Goal: Task Accomplishment & Management: Manage account settings

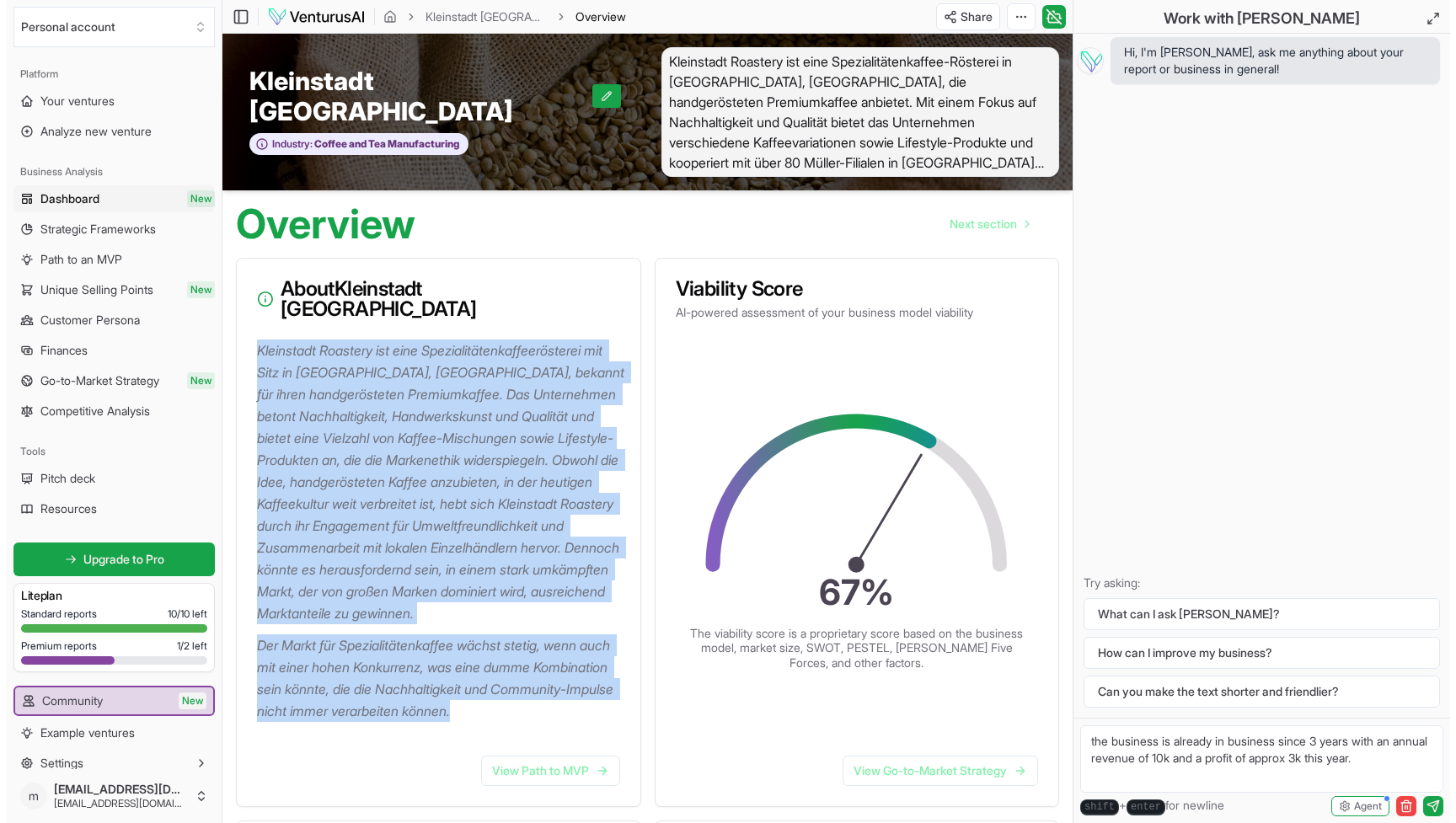
scroll to position [44, 0]
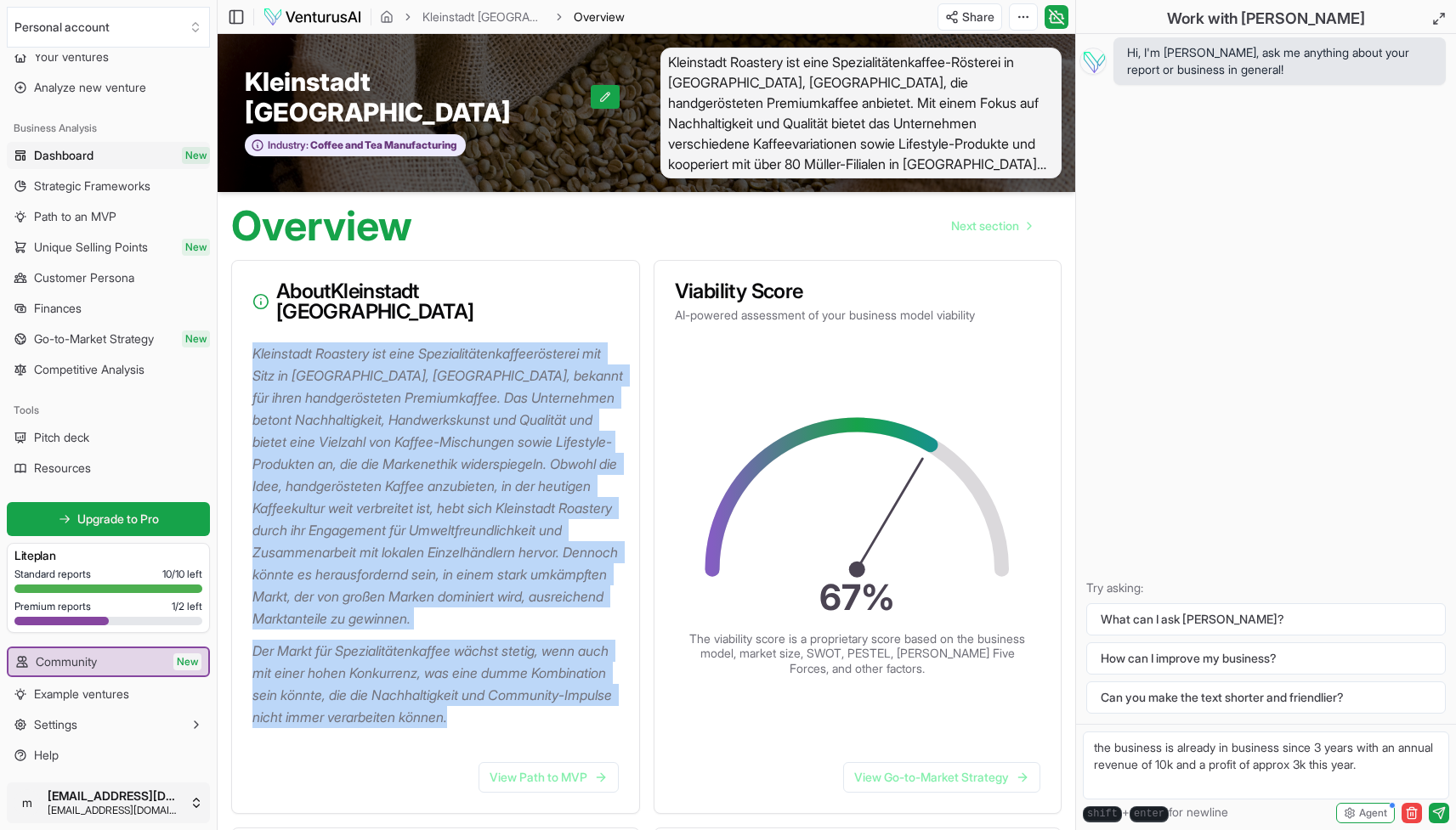
click at [142, 807] on span "[EMAIL_ADDRESS][DOMAIN_NAME]" at bounding box center [115, 810] width 135 height 13
click at [147, 731] on button "Settings" at bounding box center [108, 725] width 204 height 27
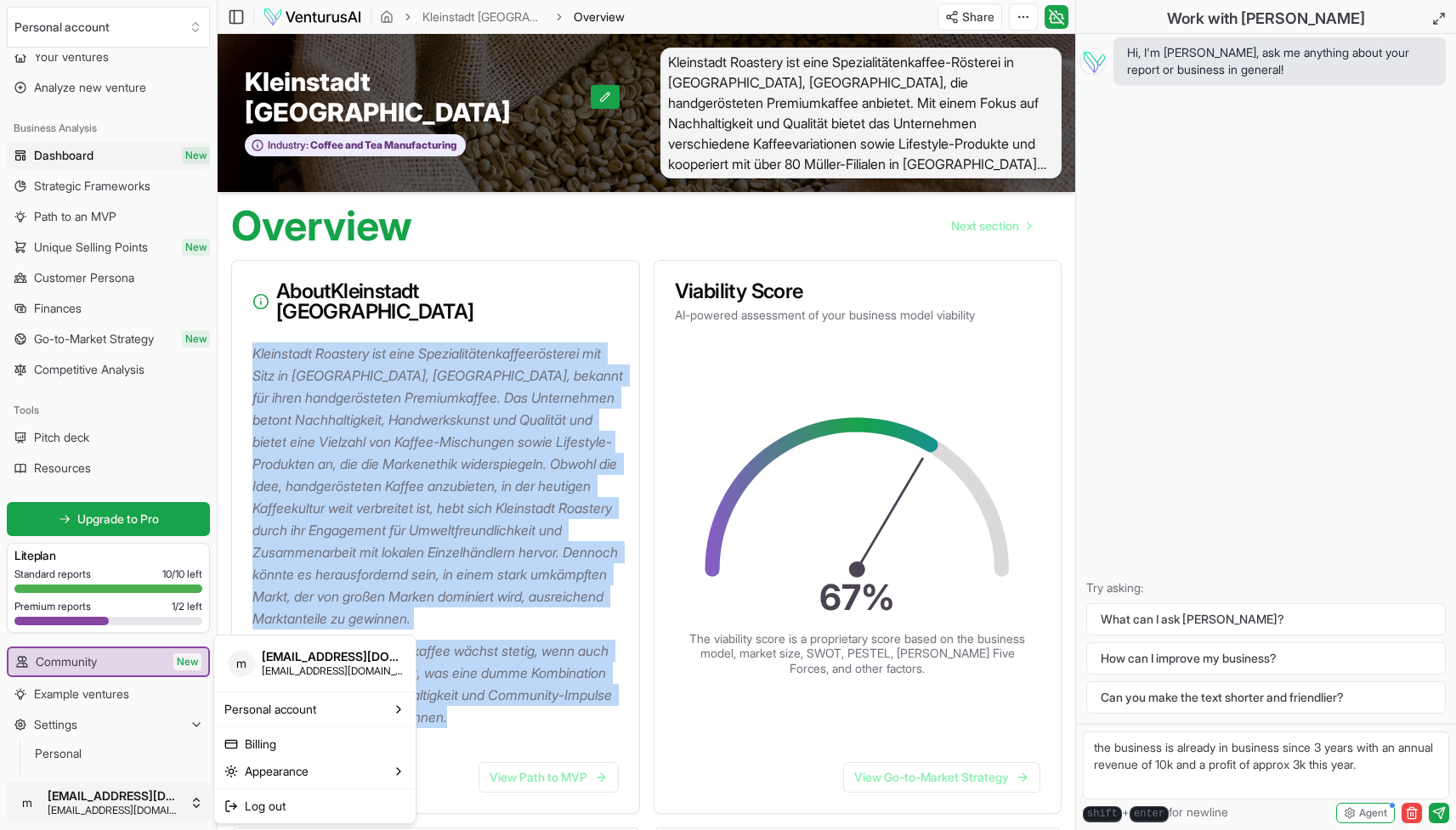
click at [133, 794] on html "Personal account Platform Your ventures Analyze new venture Business Analysis D…" at bounding box center [728, 415] width 1456 height 830
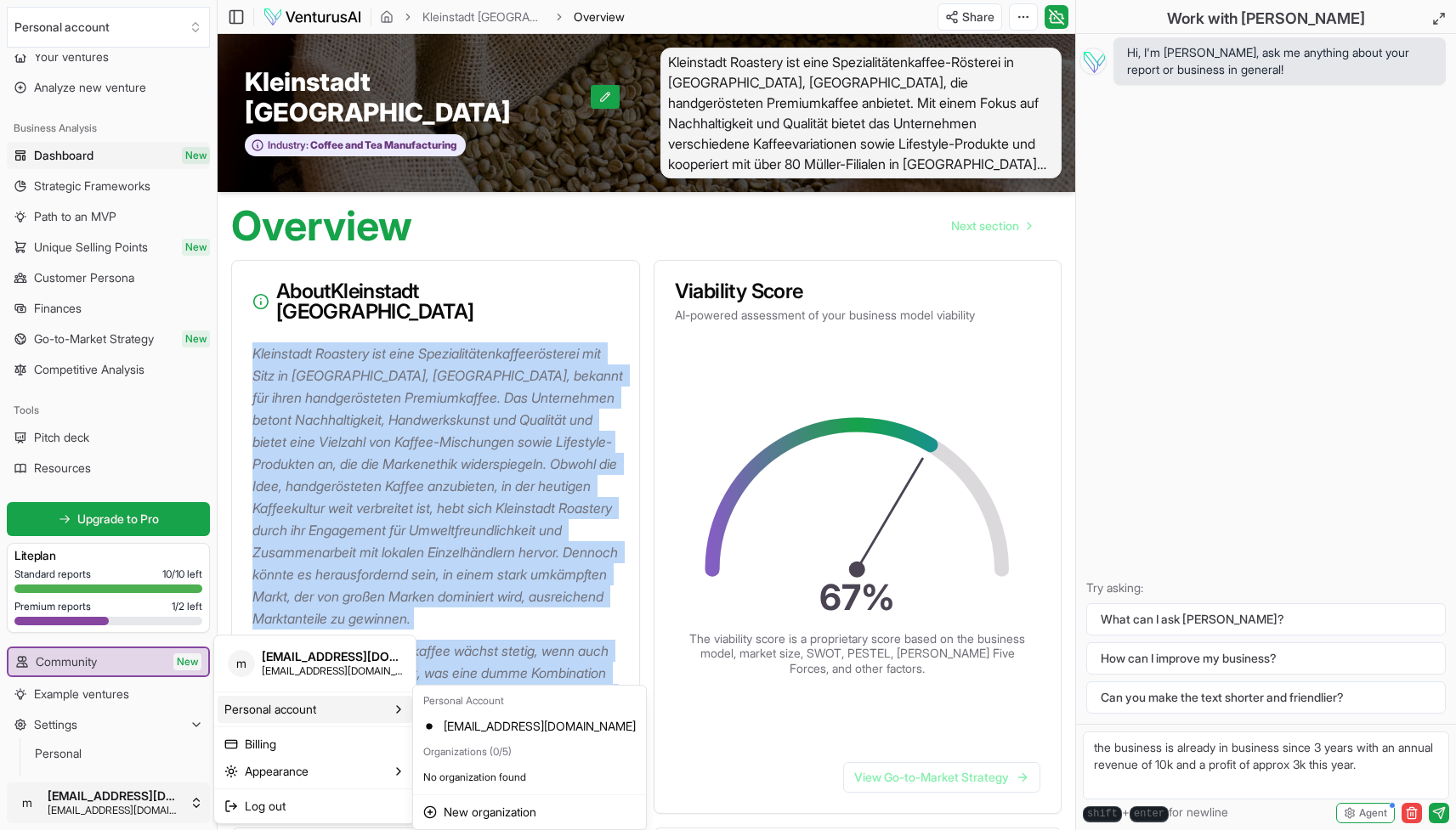
click at [344, 719] on div "Personal account" at bounding box center [315, 710] width 195 height 27
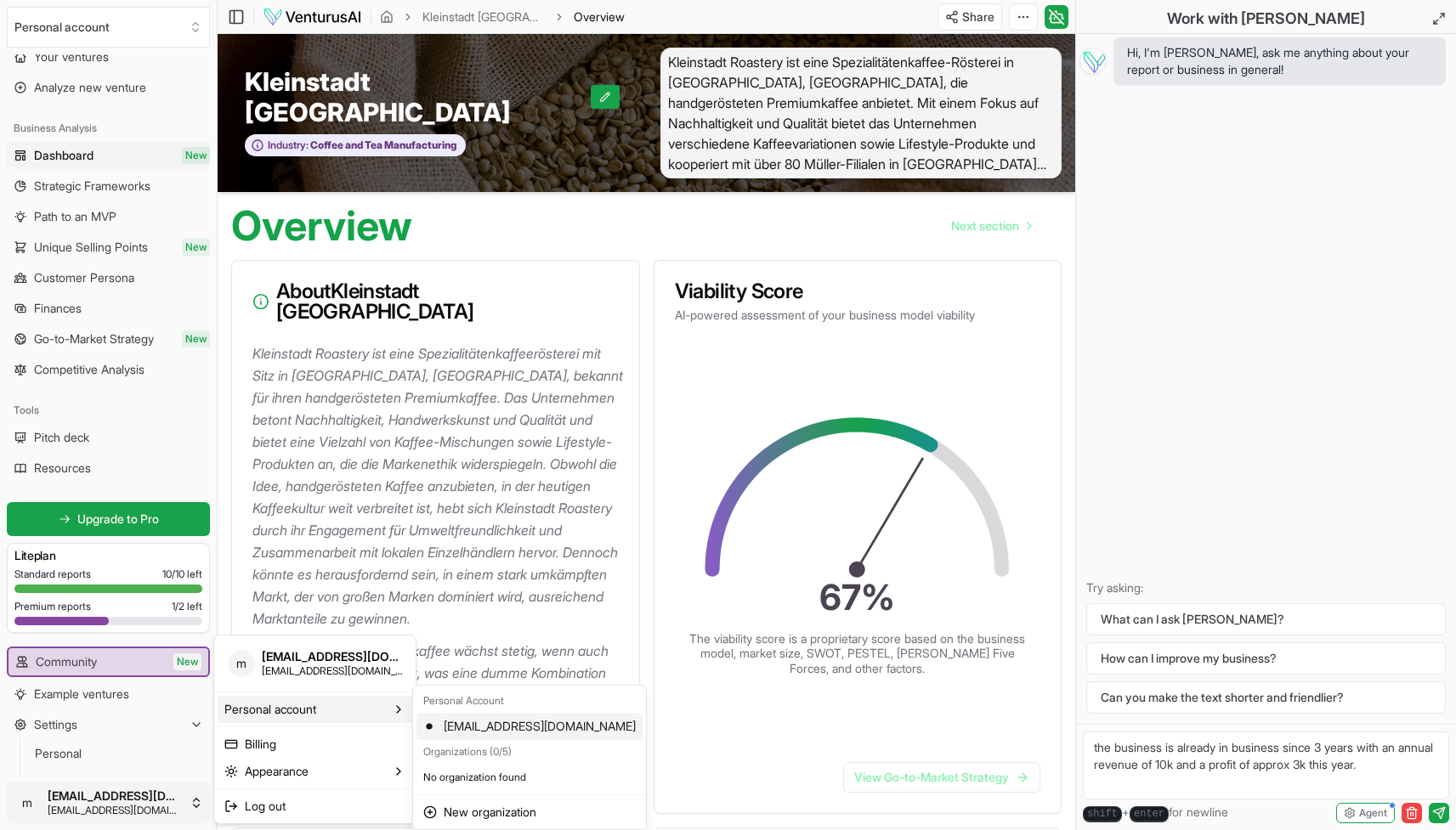
drag, startPoint x: 344, startPoint y: 719, endPoint x: 425, endPoint y: 716, distance: 81.1
click at [425, 716] on body "Personal account Platform Your ventures Analyze new venture Business Analysis D…" at bounding box center [728, 415] width 1456 height 830
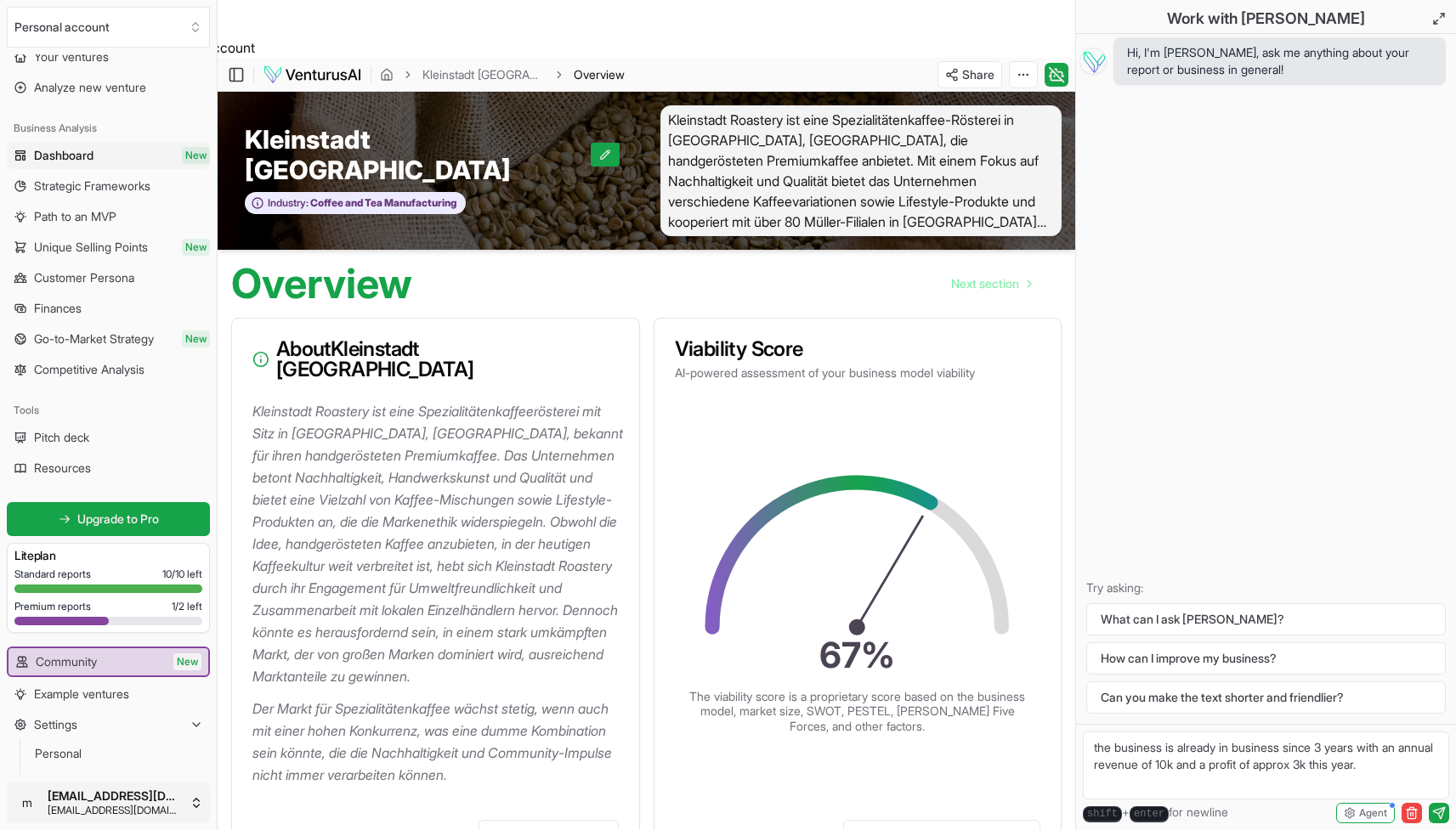
click at [179, 796] on html "Switched organization to Personal account Personal account Platform Your ventur…" at bounding box center [728, 415] width 1456 height 830
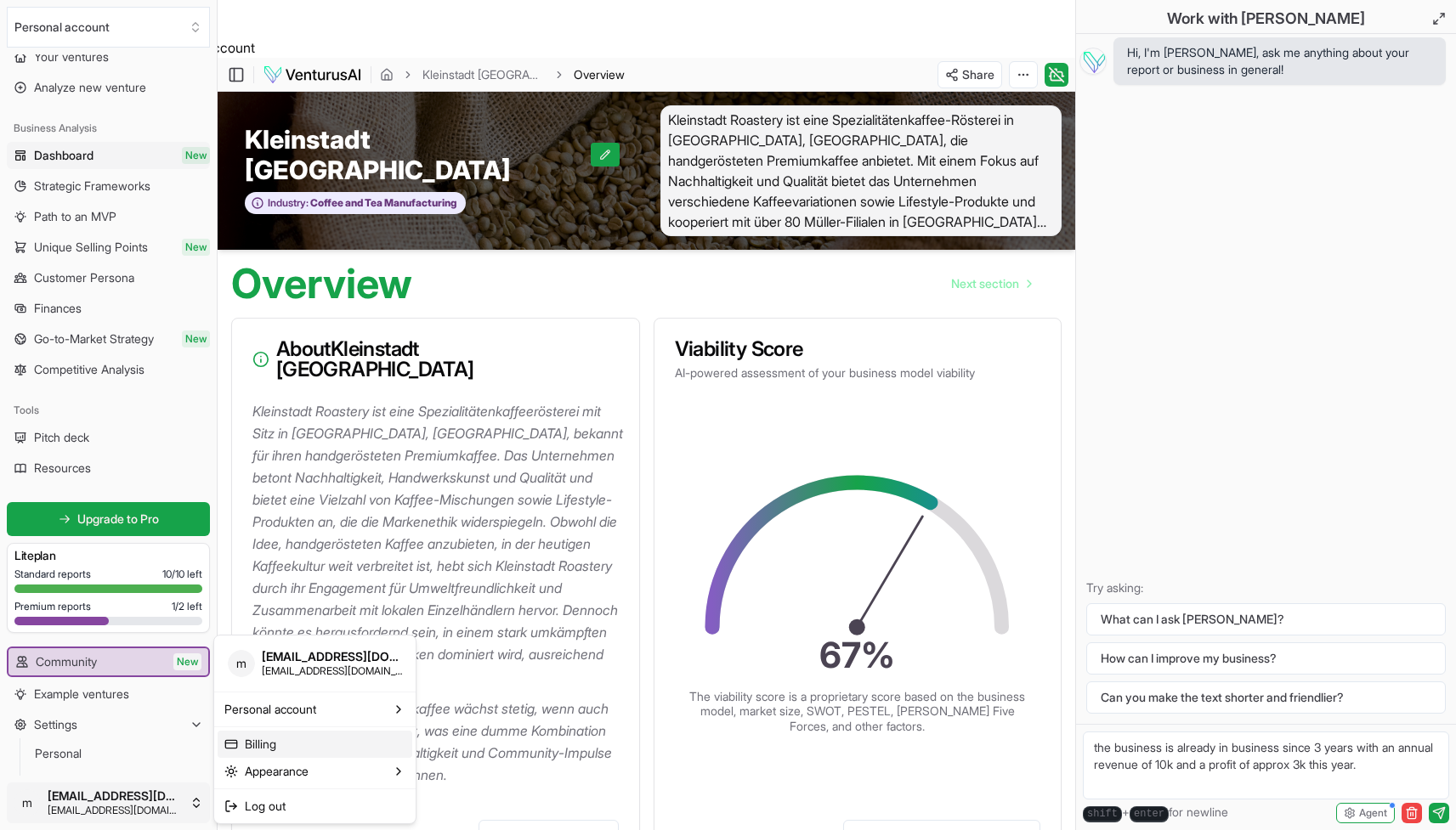
click at [293, 739] on link "Billing" at bounding box center [315, 744] width 195 height 27
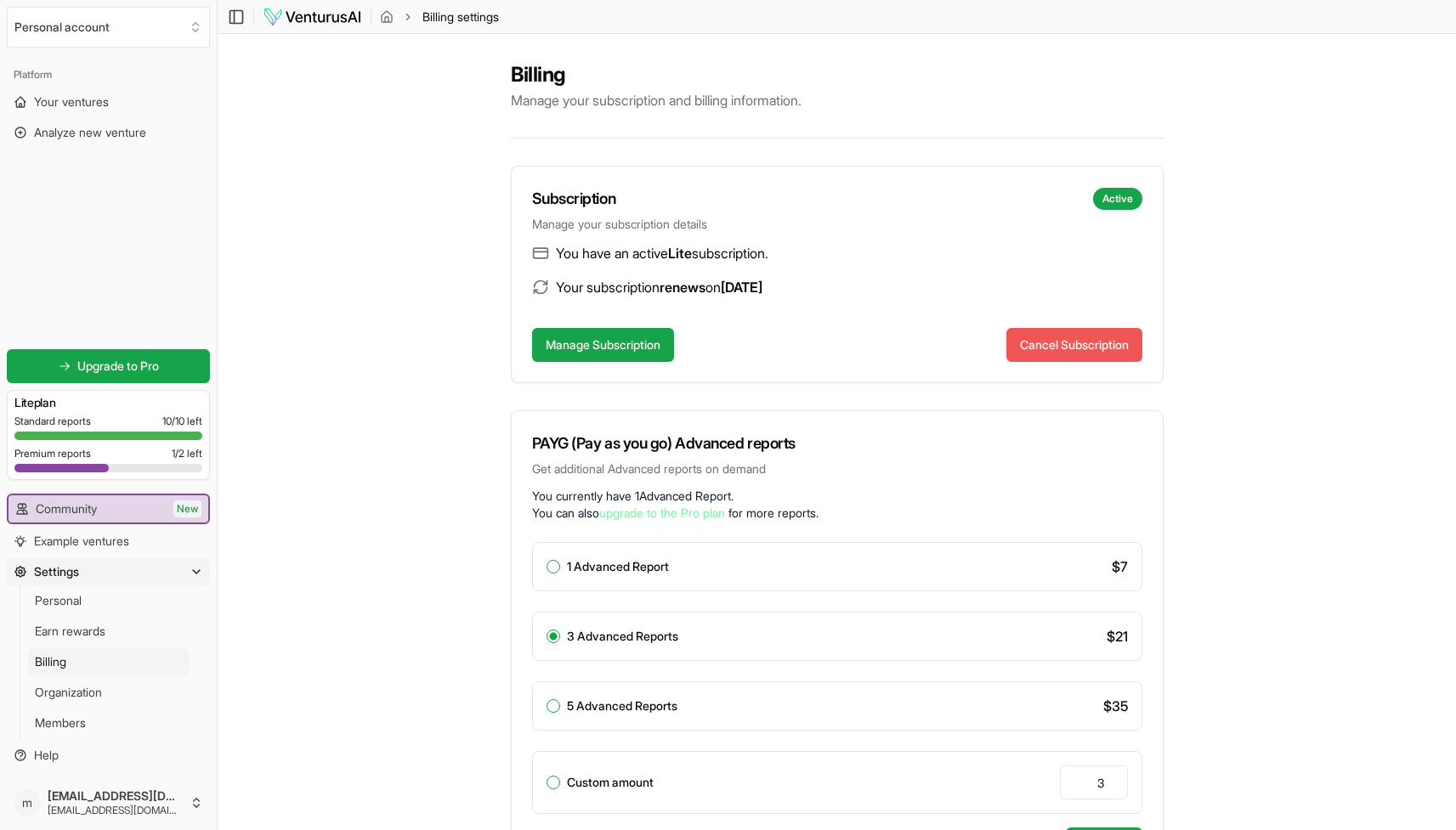
click at [1097, 343] on button "Cancel Subscription" at bounding box center [1075, 345] width 136 height 34
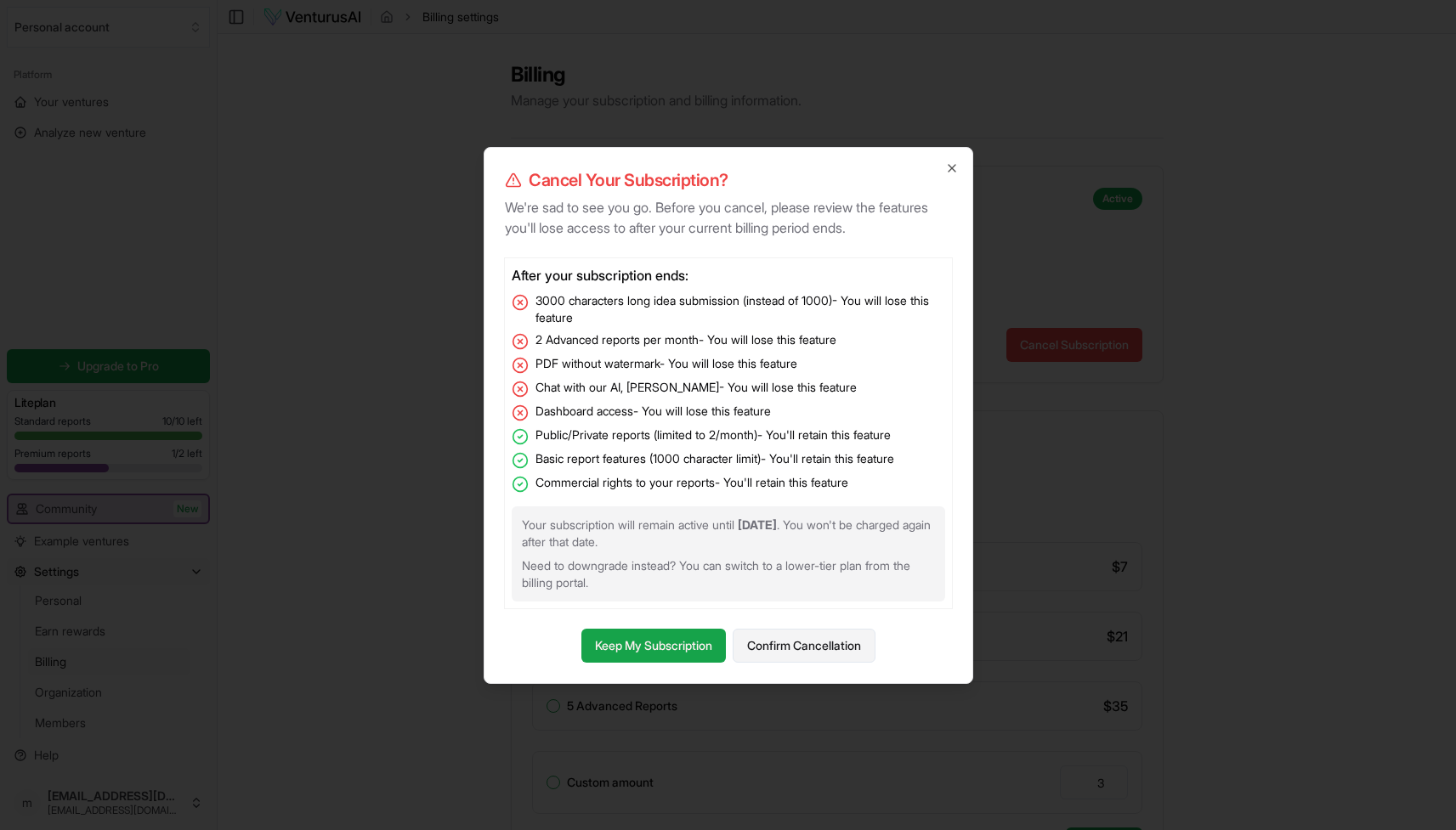
click at [774, 633] on button "Confirm Cancellation" at bounding box center [803, 646] width 143 height 34
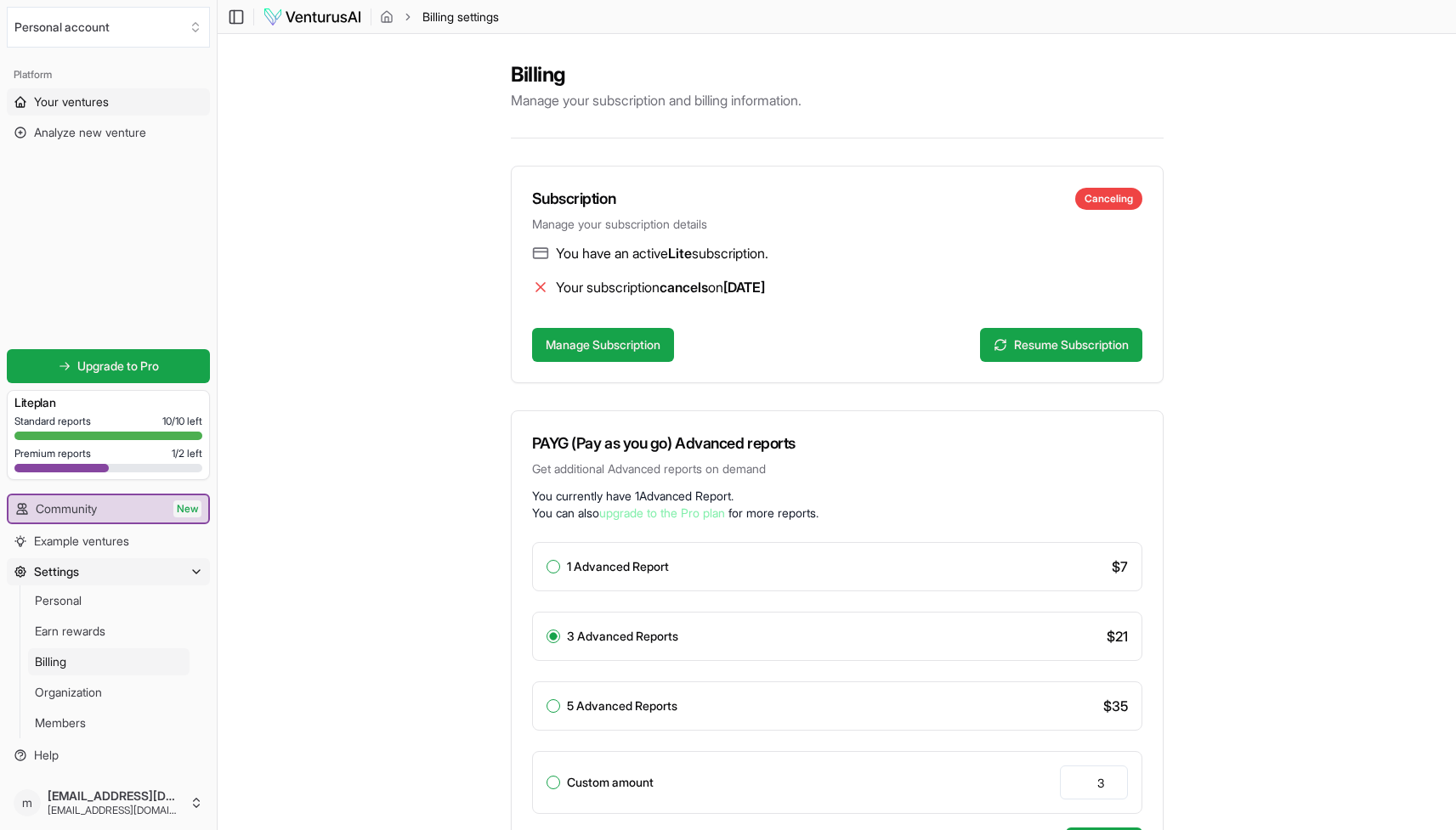
click at [107, 106] on span "Your ventures" at bounding box center [71, 101] width 74 height 17
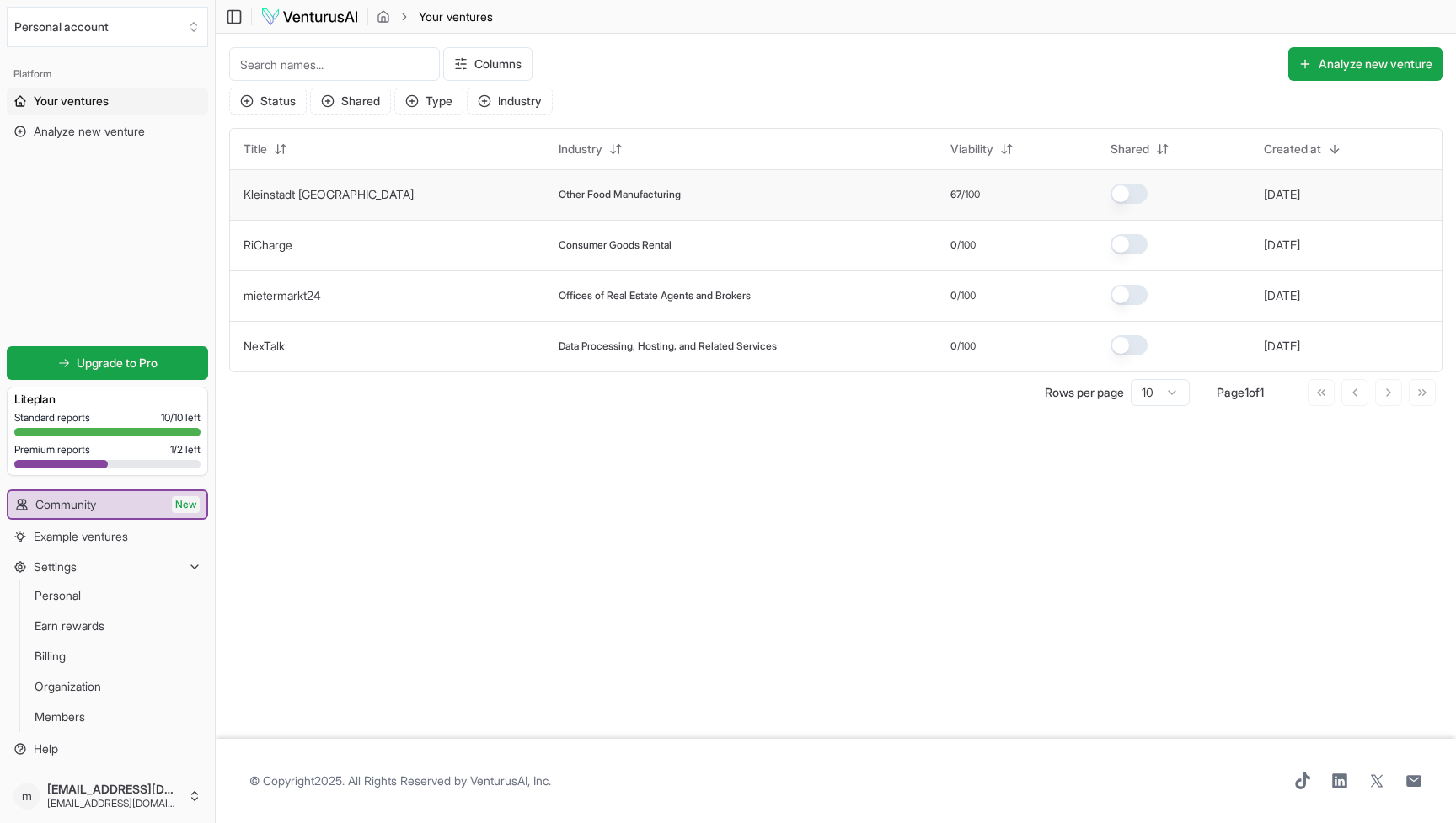
click at [545, 204] on td "Other Food Manufacturing" at bounding box center [741, 195] width 392 height 51
